Goal: Ask a question: Seek information or help from site administrators or community

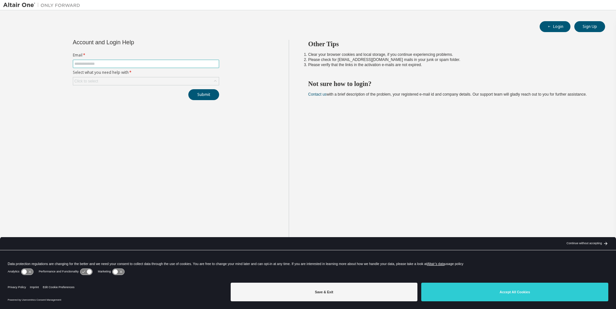
click at [136, 61] on span at bounding box center [146, 64] width 146 height 8
click at [138, 65] on input "text" at bounding box center [145, 63] width 143 height 5
type input "**********"
click at [217, 81] on icon at bounding box center [215, 81] width 6 height 6
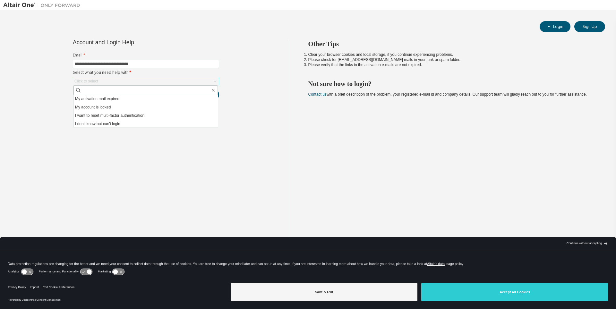
scroll to position [18, 0]
click at [161, 122] on li "I don't know but can't login" at bounding box center [146, 123] width 144 height 8
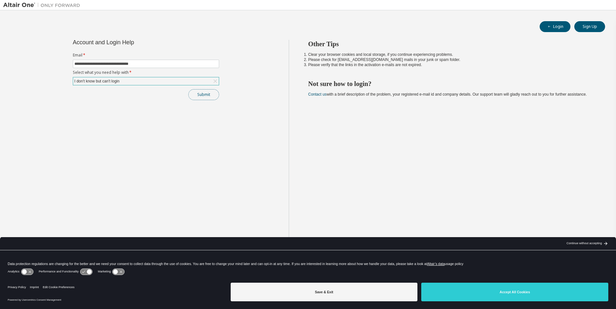
click at [208, 97] on button "Submit" at bounding box center [203, 94] width 31 height 11
click at [202, 95] on button "Submit" at bounding box center [203, 94] width 31 height 11
click at [552, 26] on span "button" at bounding box center [549, 26] width 5 height 5
click at [172, 65] on input "text" at bounding box center [145, 63] width 143 height 5
type input "**********"
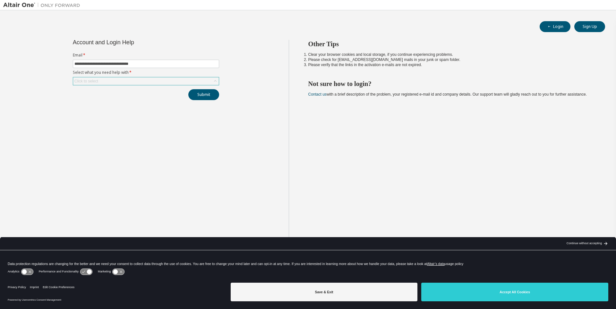
click at [143, 82] on div "Click to select" at bounding box center [146, 81] width 146 height 8
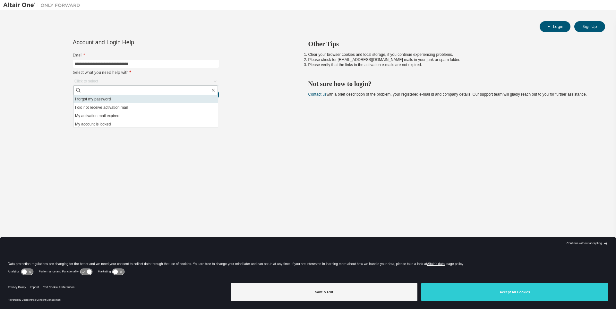
click at [114, 99] on li "I forgot my password" at bounding box center [146, 99] width 144 height 8
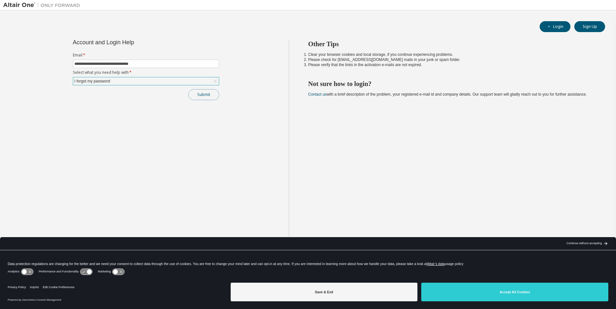
click at [204, 98] on button "Submit" at bounding box center [203, 94] width 31 height 11
